Goal: Check status: Check status

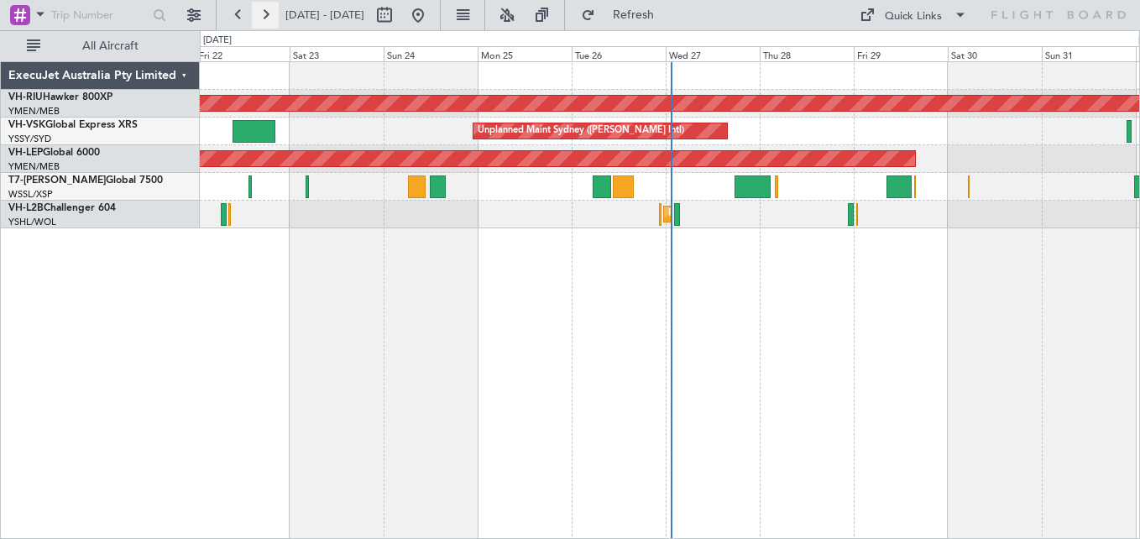
click at [262, 11] on button at bounding box center [265, 15] width 27 height 27
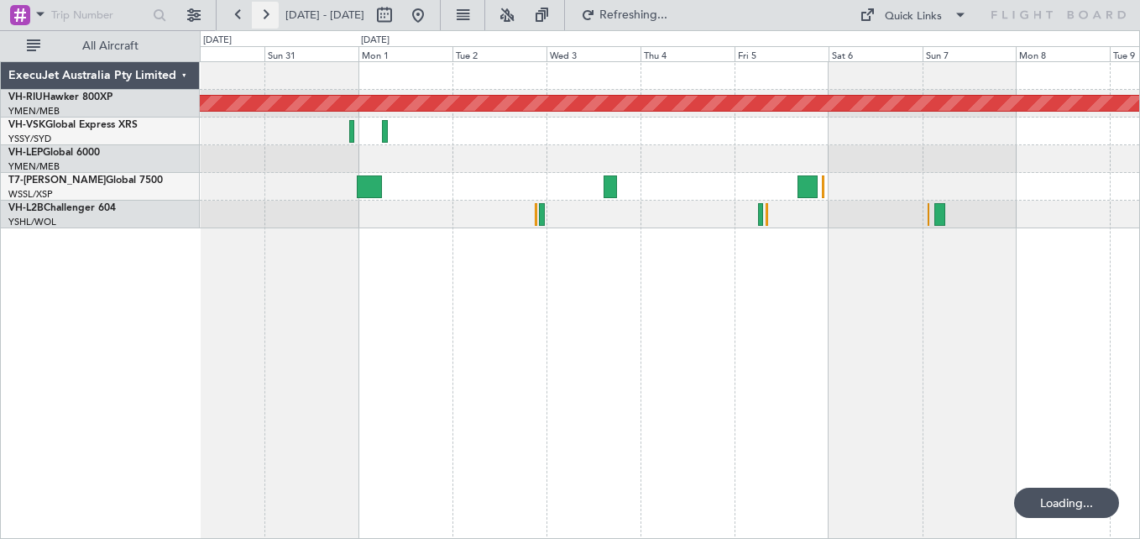
click at [262, 11] on button at bounding box center [265, 15] width 27 height 27
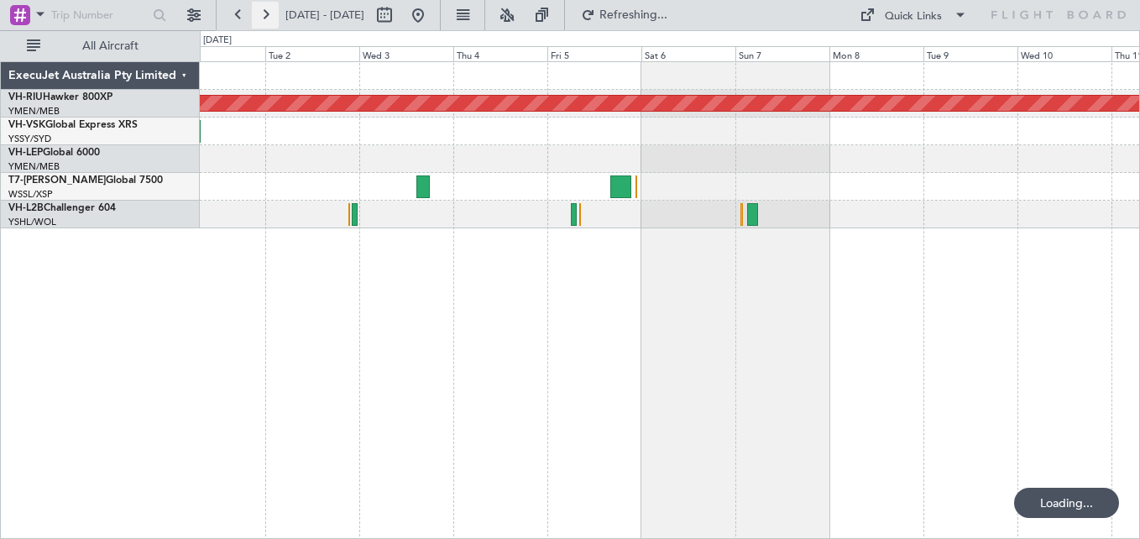
click at [262, 11] on button at bounding box center [265, 15] width 27 height 27
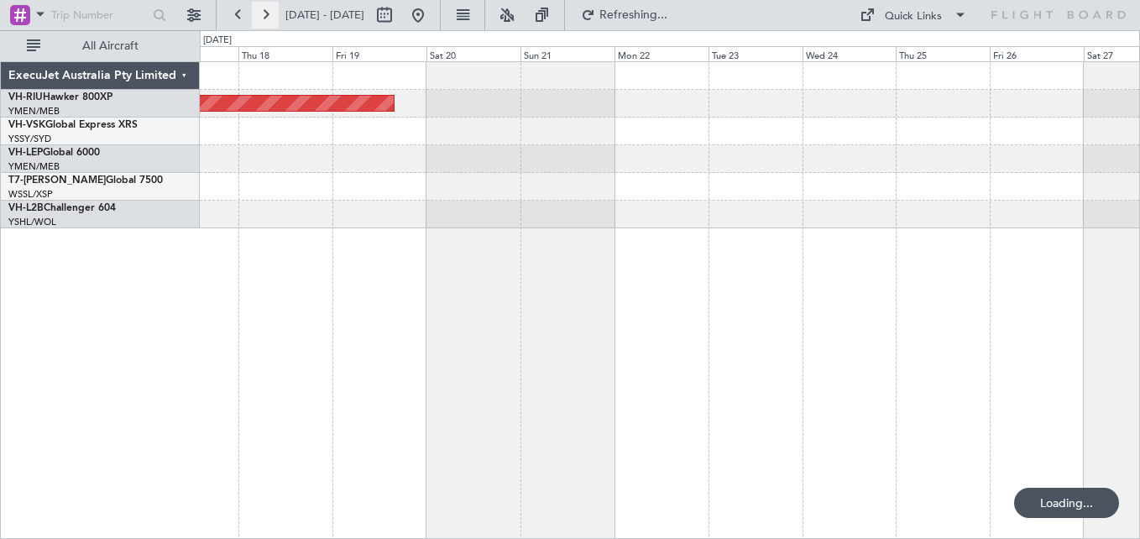
click at [262, 11] on button at bounding box center [265, 15] width 27 height 27
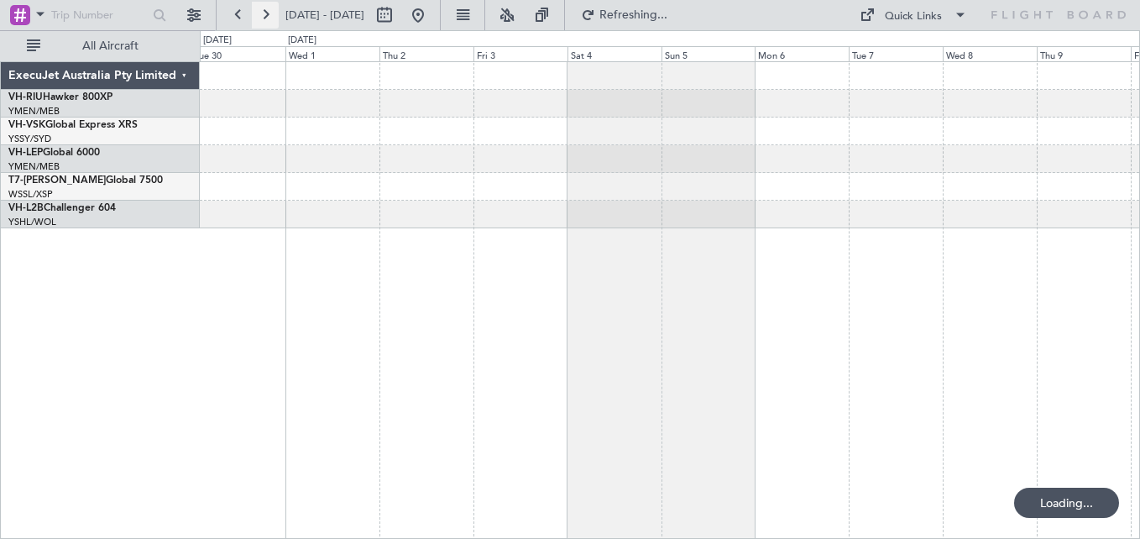
click at [262, 11] on button at bounding box center [265, 15] width 27 height 27
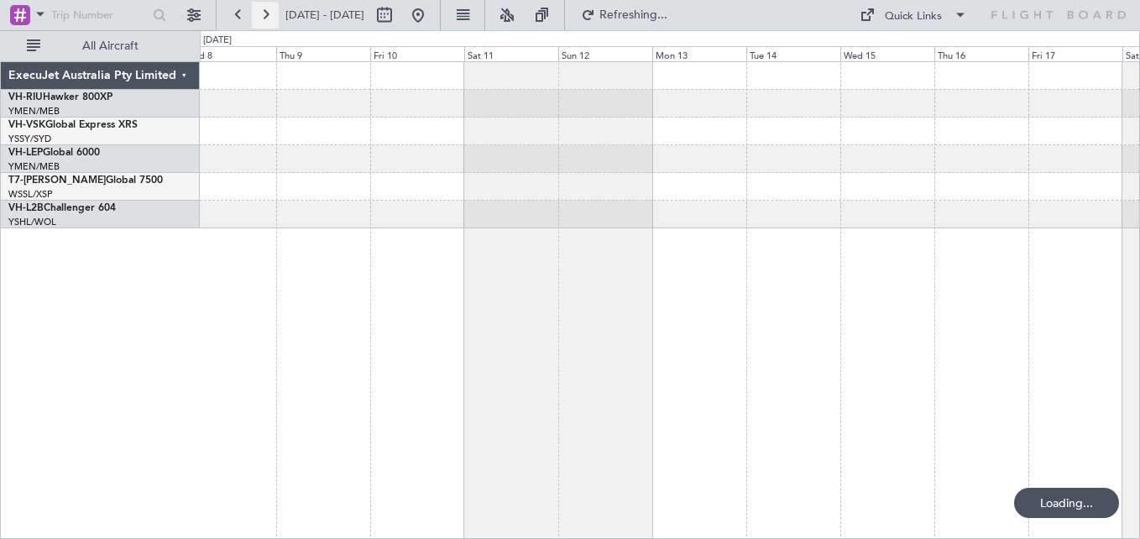
click at [262, 11] on button at bounding box center [265, 15] width 27 height 27
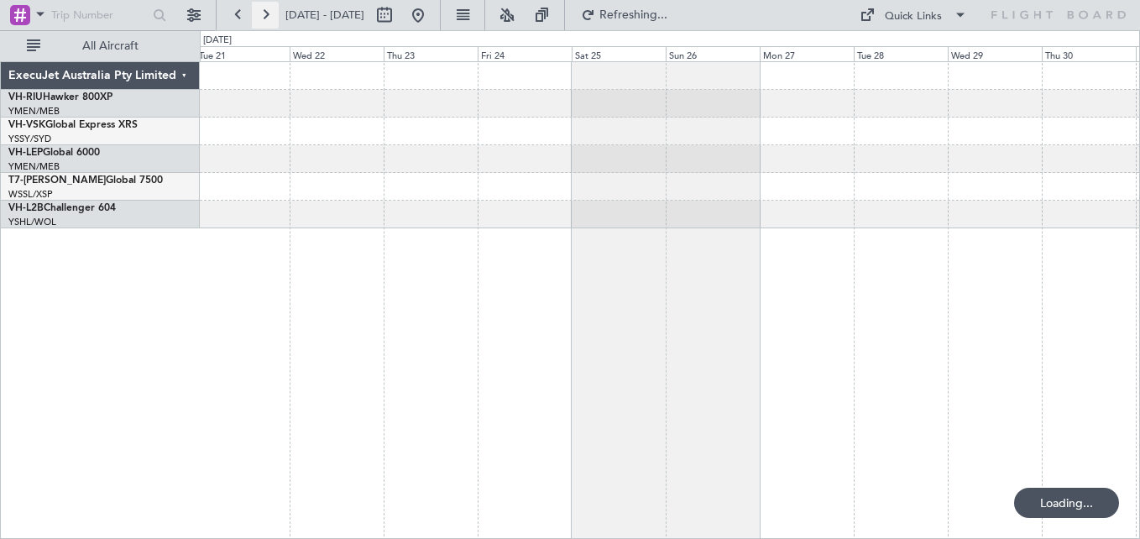
click at [262, 11] on button at bounding box center [265, 15] width 27 height 27
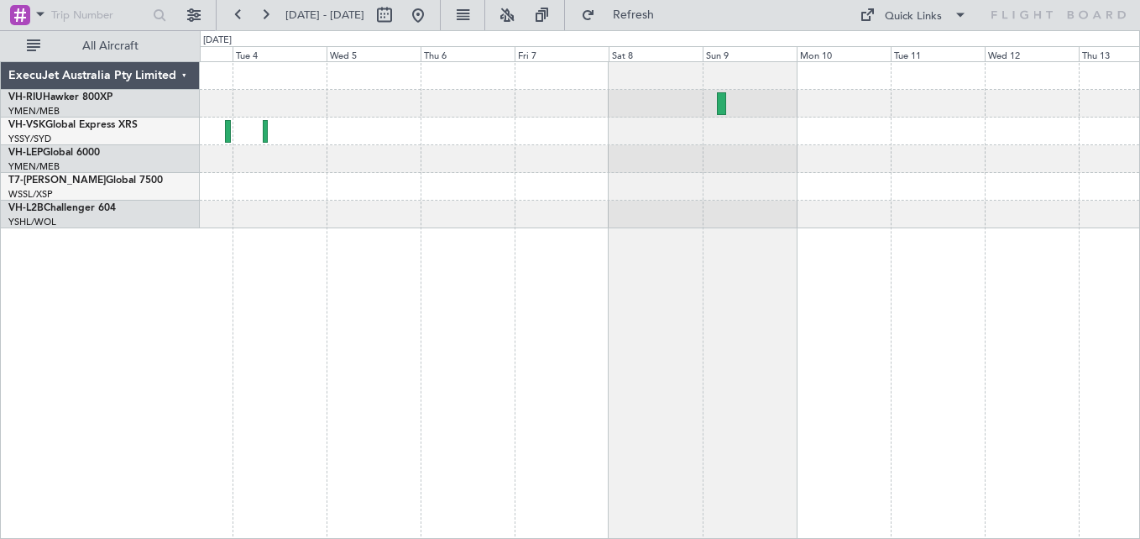
click at [74, 66] on div "ExecuJet Australia Pty Limited VH-RIU Hawker 800XP YMEN/MEB [GEOGRAPHIC_DATA] (…" at bounding box center [570, 284] width 1140 height 509
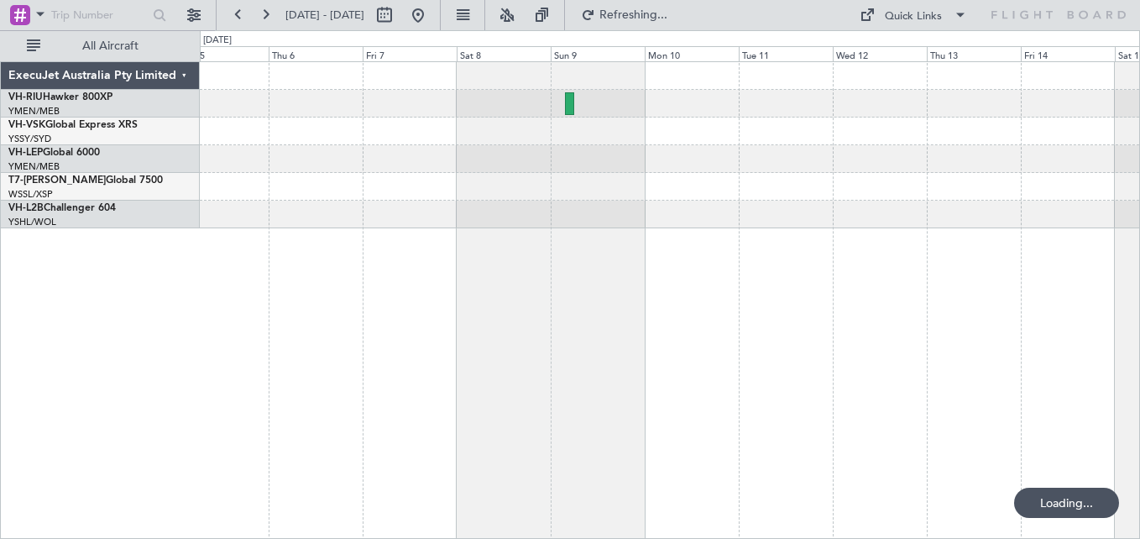
click at [175, 82] on div "ExecuJet Australia Pty Limited VH-RIU Hawker 800XP YMEN/MEB [GEOGRAPHIC_DATA] (…" at bounding box center [570, 284] width 1140 height 509
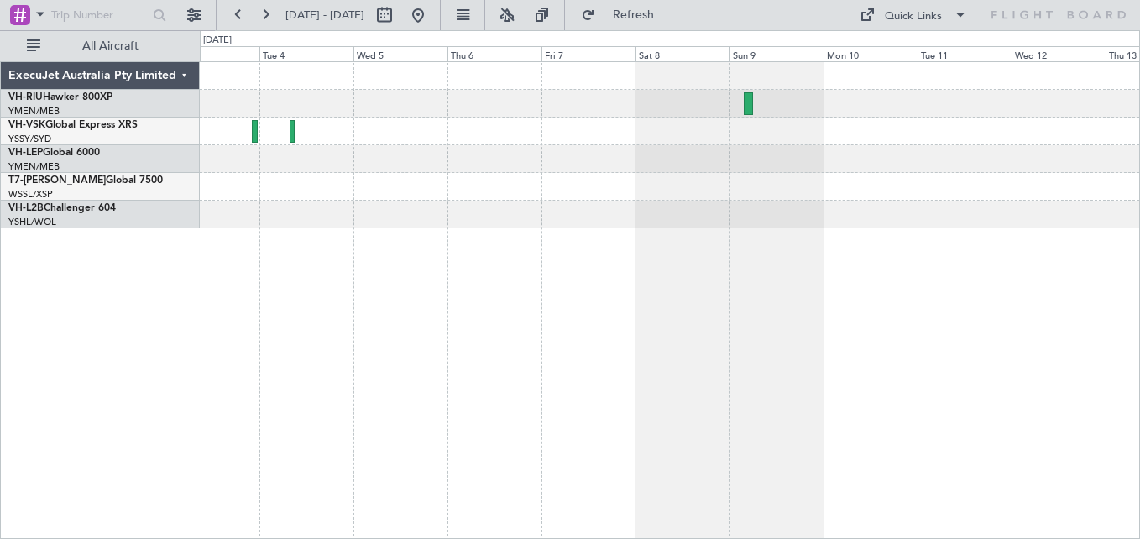
click at [568, 116] on div at bounding box center [669, 104] width 939 height 28
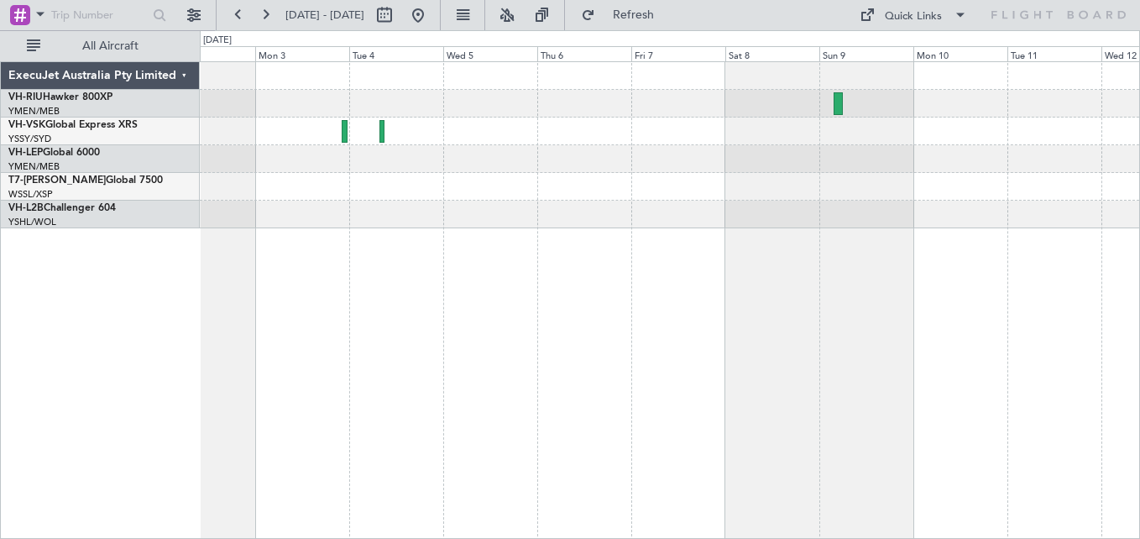
click at [641, 119] on div at bounding box center [669, 132] width 939 height 28
